Goal: Information Seeking & Learning: Learn about a topic

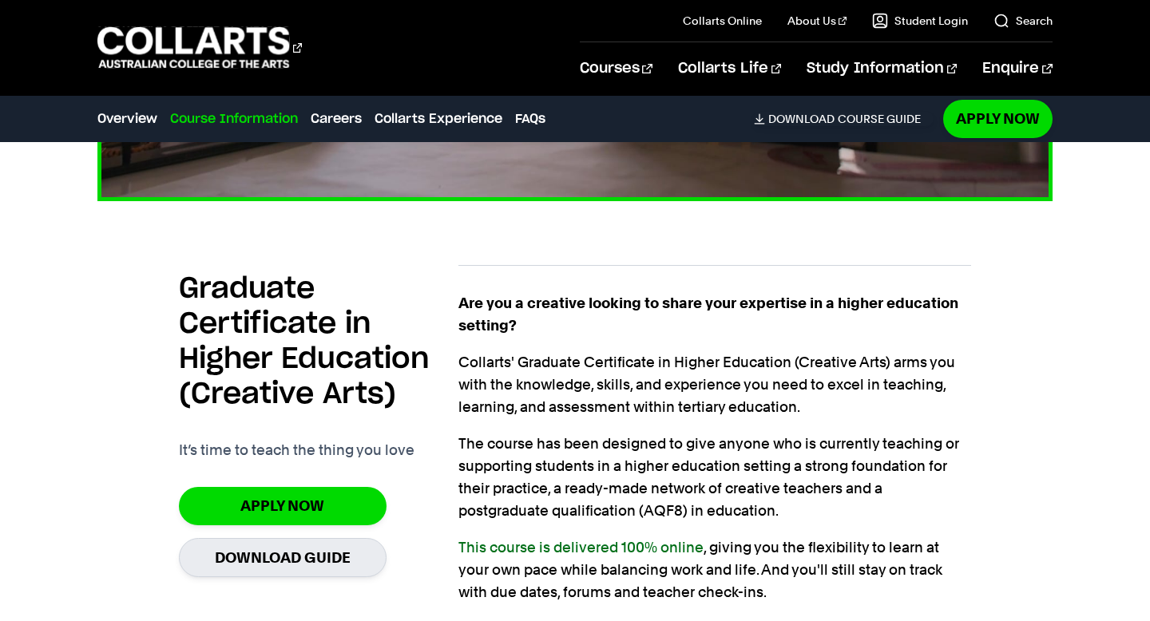
scroll to position [797, 0]
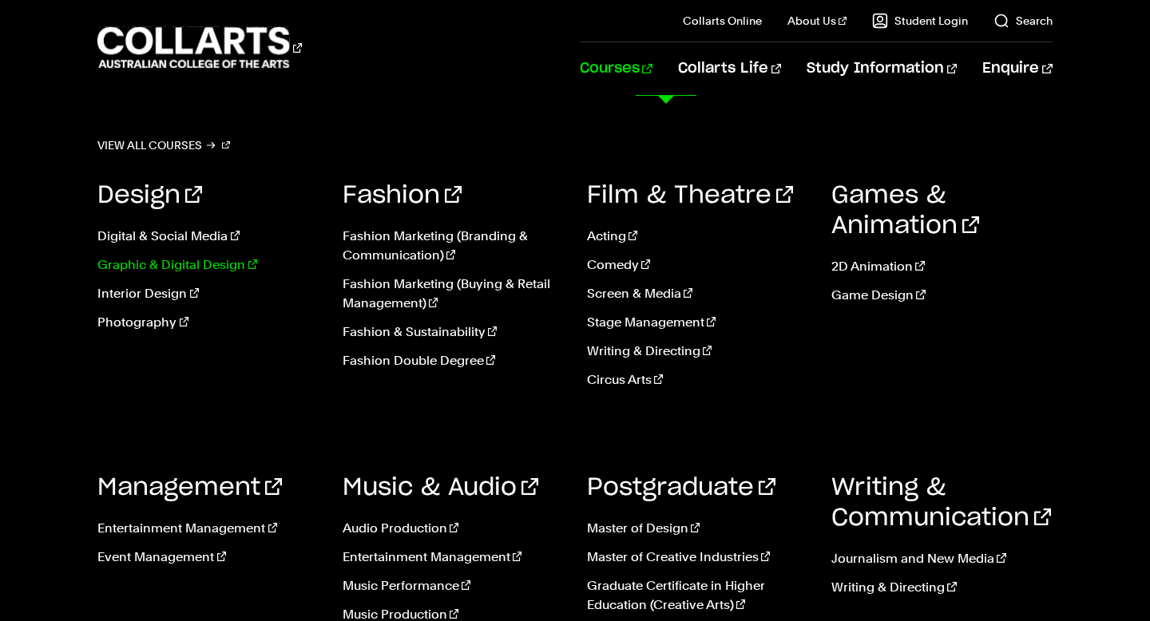
click at [207, 262] on link "Graphic & Digital Design" at bounding box center [207, 264] width 220 height 19
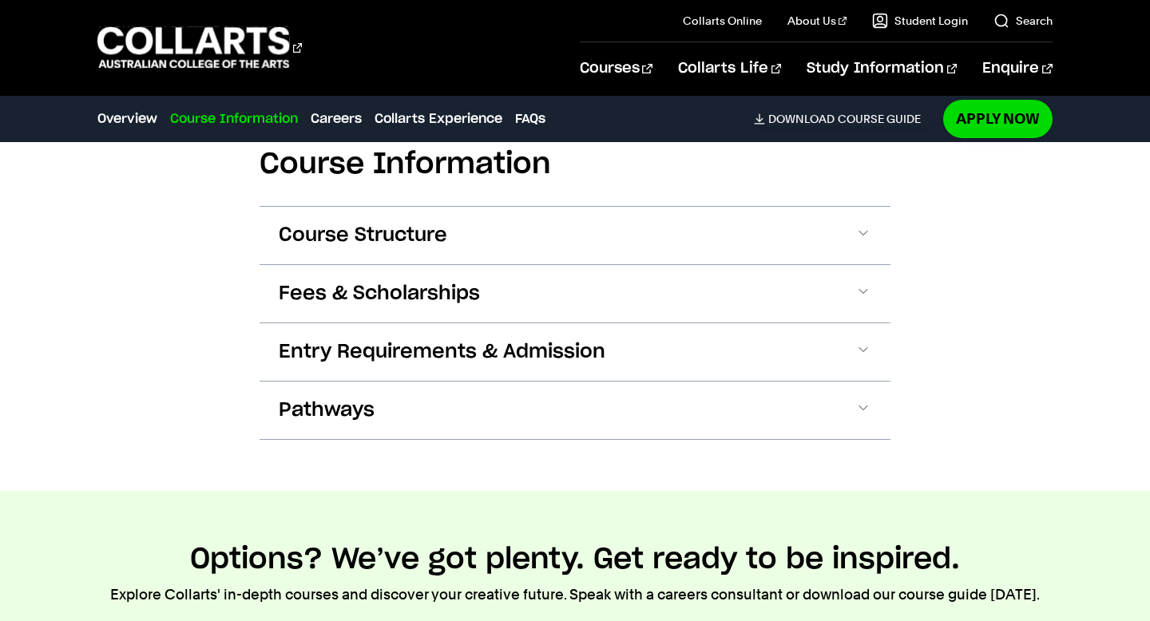
scroll to position [2009, 0]
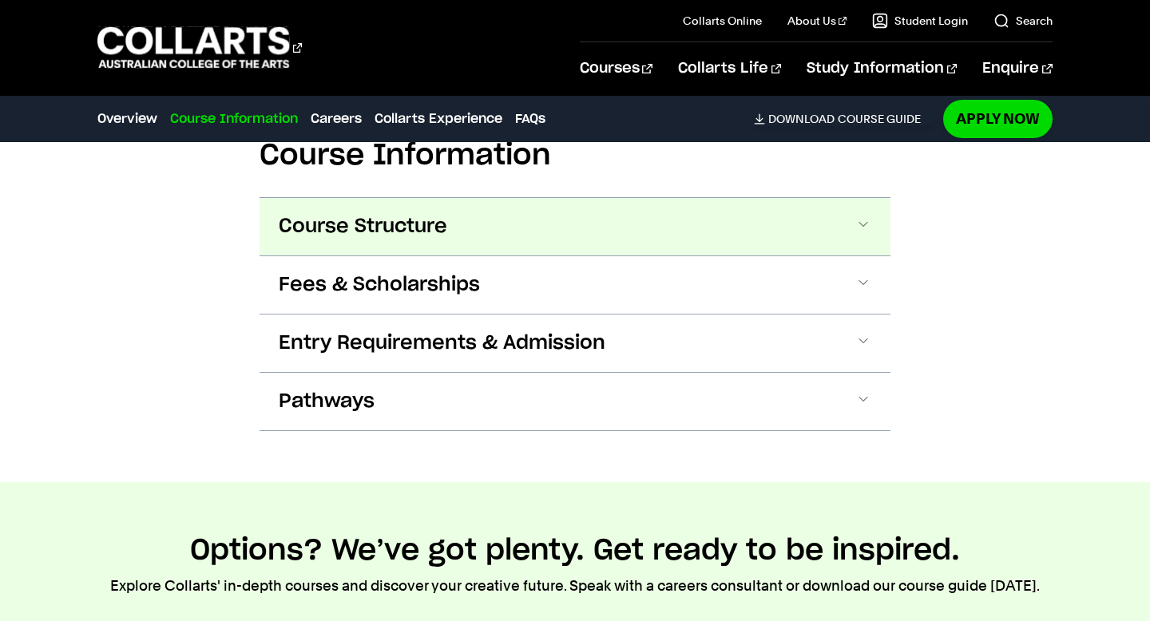
click at [475, 199] on button "Course Structure" at bounding box center [574, 226] width 631 height 57
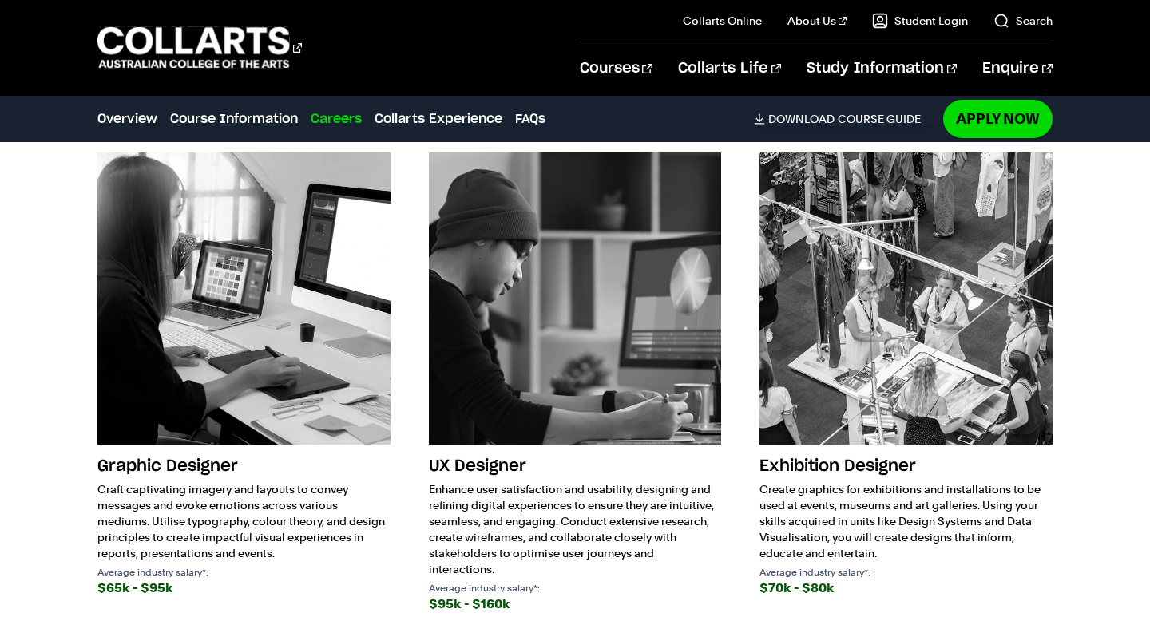
scroll to position [4030, 0]
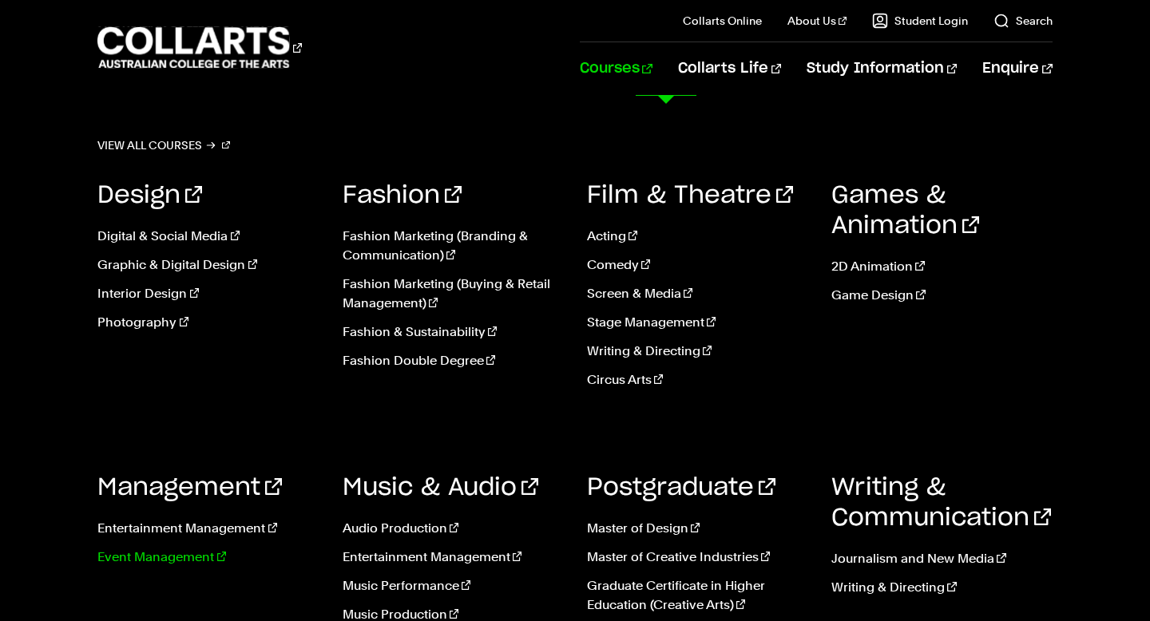
click at [199, 559] on link "Event Management" at bounding box center [207, 557] width 220 height 19
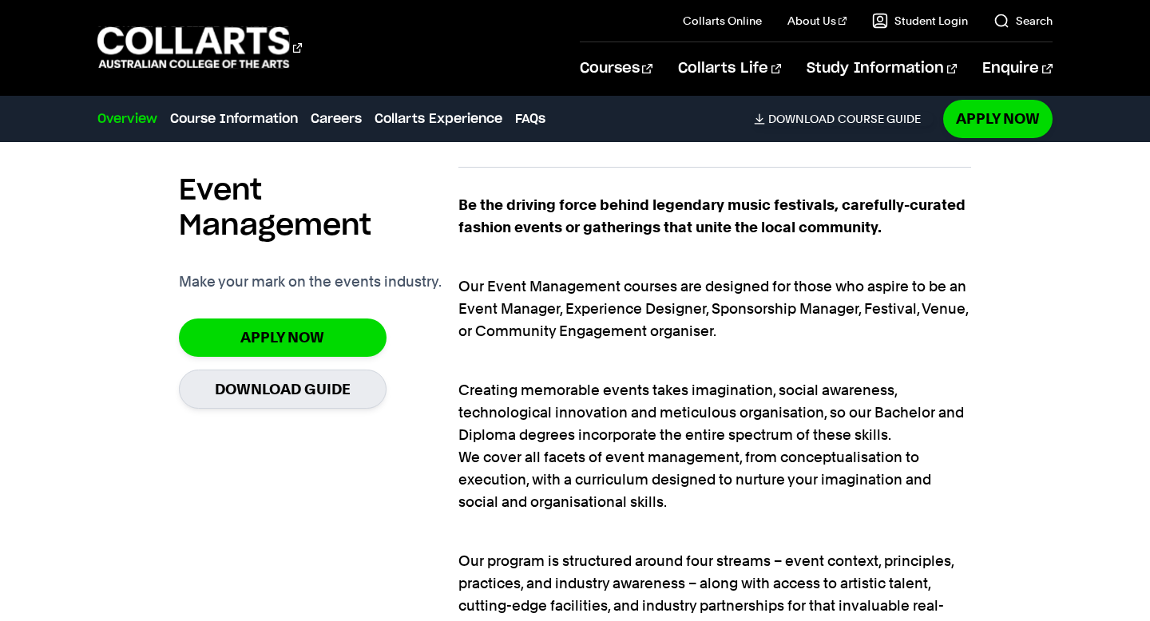
scroll to position [983, 0]
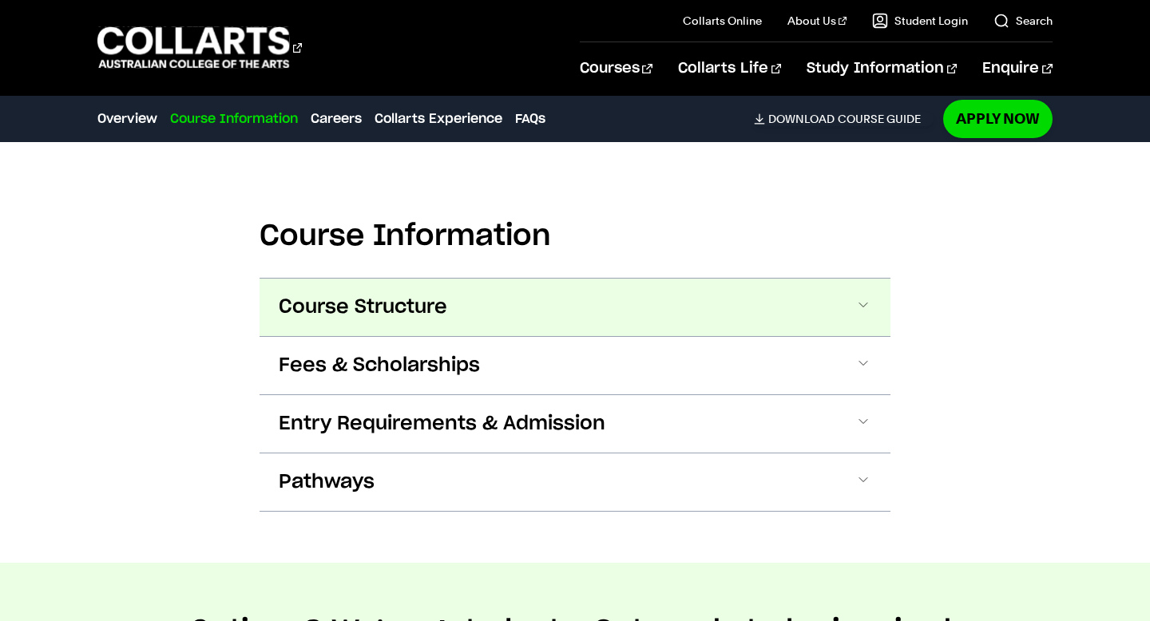
click at [532, 303] on button "Course Structure" at bounding box center [574, 307] width 631 height 57
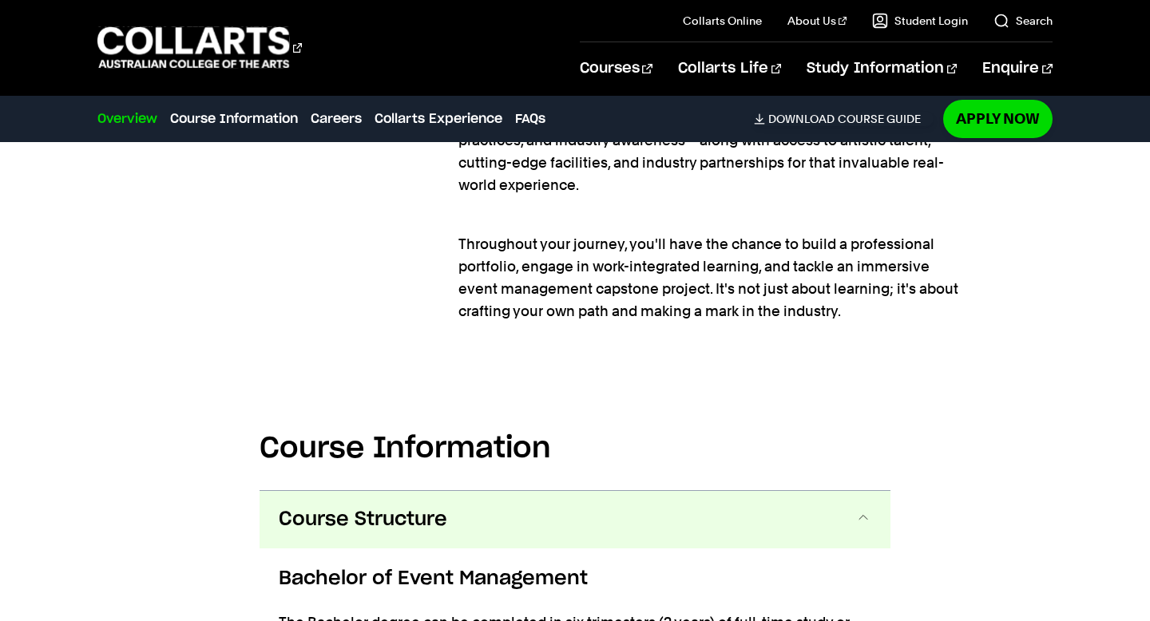
scroll to position [0, 0]
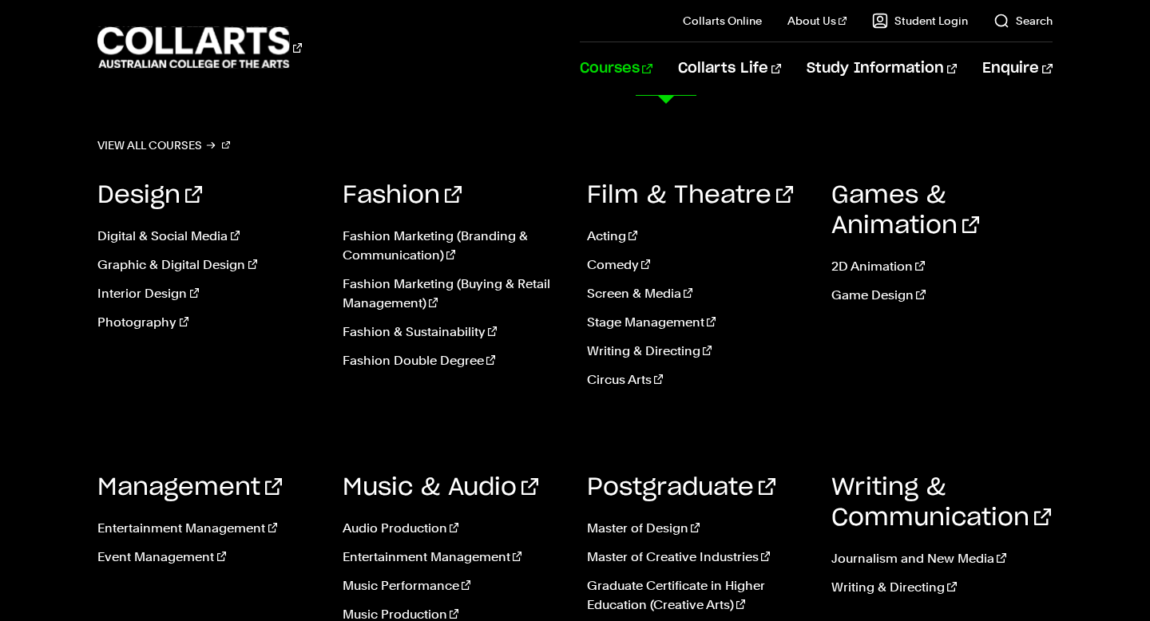
click at [652, 60] on link "Courses" at bounding box center [616, 68] width 73 height 53
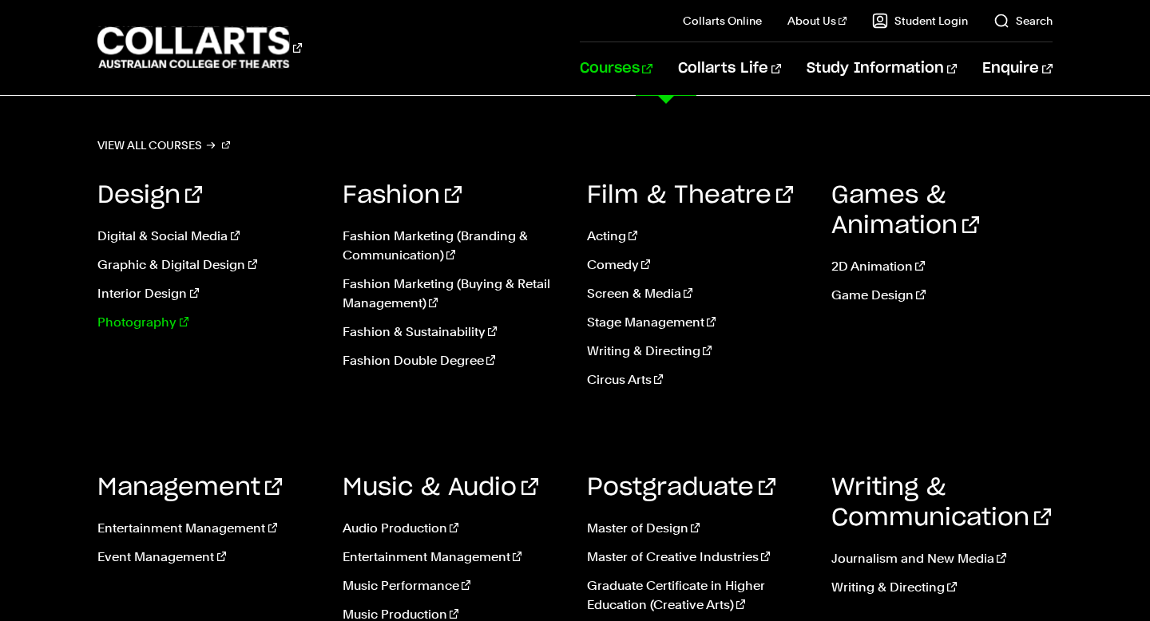
click at [164, 314] on link "Photography" at bounding box center [207, 322] width 220 height 19
